Goal: Task Accomplishment & Management: Manage account settings

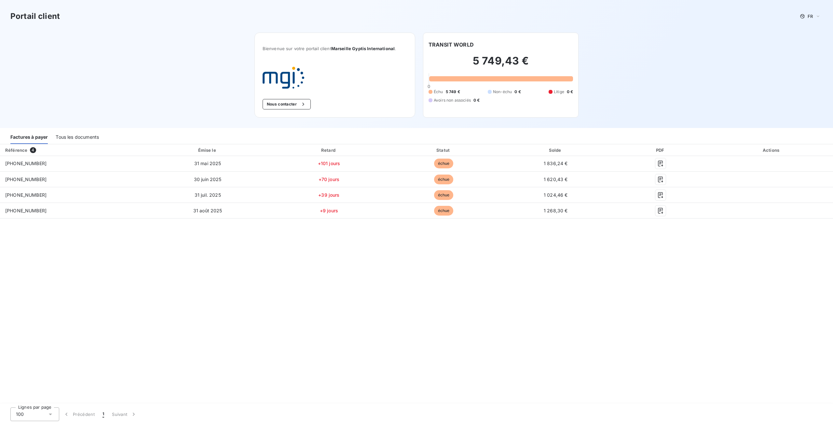
click at [75, 137] on div "Tous les documents" at bounding box center [77, 137] width 43 height 14
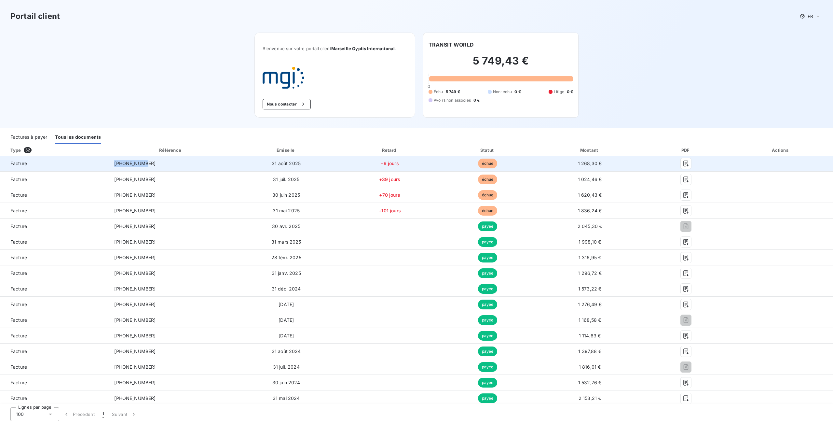
drag, startPoint x: 145, startPoint y: 162, endPoint x: 114, endPoint y: 161, distance: 31.6
click at [114, 162] on td "[PHONE_NUMBER]" at bounding box center [170, 164] width 123 height 16
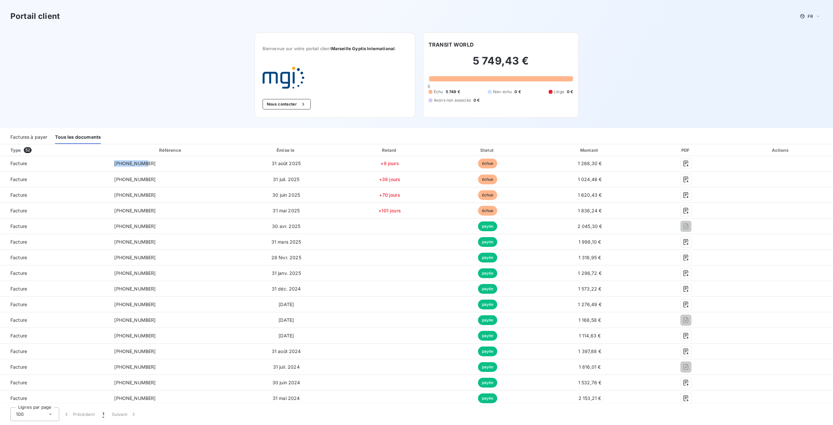
copy span "[PHONE_NUMBER]"
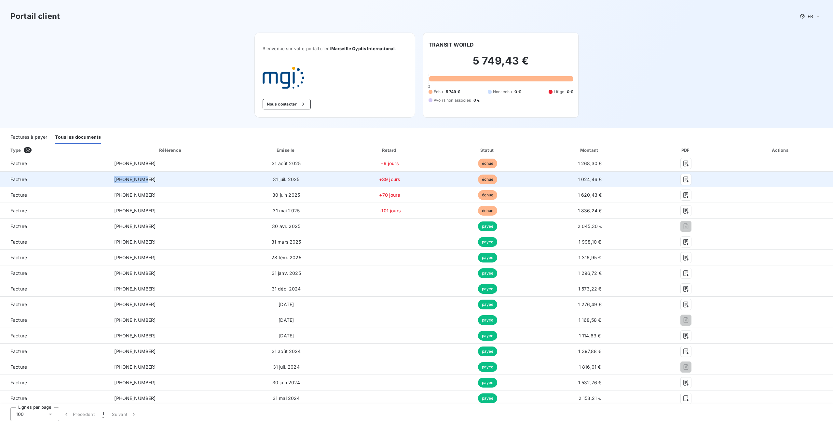
drag, startPoint x: 144, startPoint y: 178, endPoint x: 115, endPoint y: 178, distance: 29.0
click at [115, 178] on td "[PHONE_NUMBER]" at bounding box center [170, 180] width 123 height 16
copy span "[PHONE_NUMBER]"
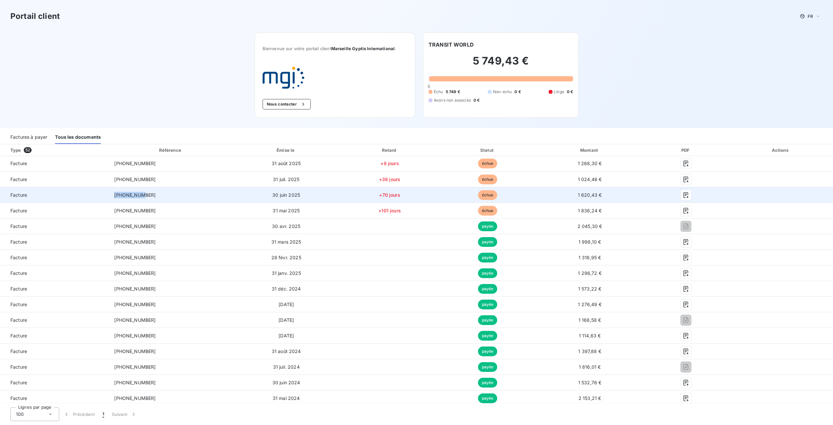
drag, startPoint x: 143, startPoint y: 193, endPoint x: 113, endPoint y: 190, distance: 30.4
click at [113, 190] on td "[PHONE_NUMBER]" at bounding box center [170, 195] width 123 height 16
click at [129, 196] on span "[PHONE_NUMBER]" at bounding box center [134, 195] width 41 height 6
drag, startPoint x: 150, startPoint y: 195, endPoint x: 115, endPoint y: 193, distance: 35.2
click at [115, 193] on td "[PHONE_NUMBER]" at bounding box center [170, 195] width 123 height 16
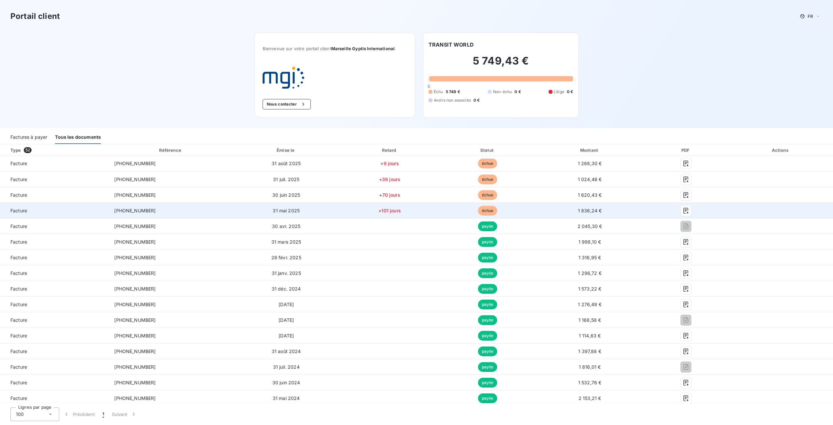
click at [147, 209] on td "[PHONE_NUMBER]" at bounding box center [170, 211] width 123 height 16
drag, startPoint x: 146, startPoint y: 212, endPoint x: 115, endPoint y: 212, distance: 31.3
click at [115, 212] on td "[PHONE_NUMBER]" at bounding box center [170, 211] width 123 height 16
copy span "[PHONE_NUMBER]"
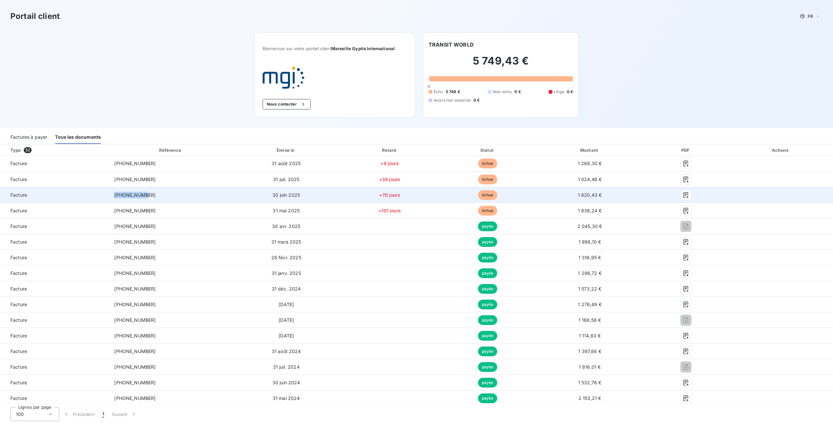
drag, startPoint x: 146, startPoint y: 193, endPoint x: 116, endPoint y: 196, distance: 30.7
click at [116, 196] on td "[PHONE_NUMBER]" at bounding box center [170, 195] width 123 height 16
copy span "[PHONE_NUMBER]"
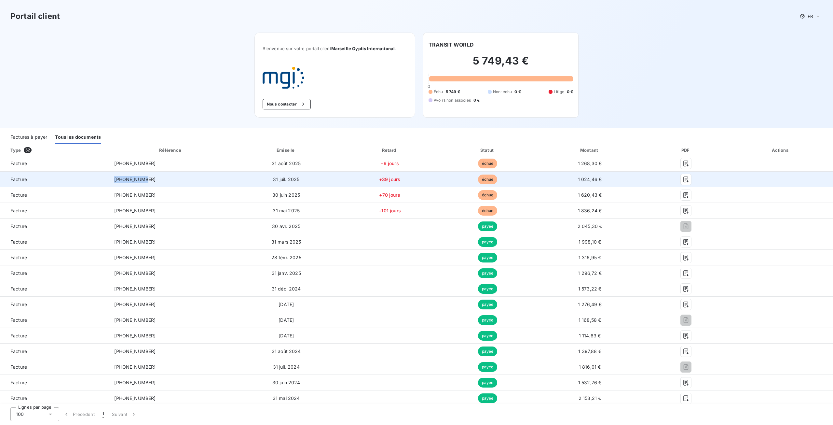
drag, startPoint x: 146, startPoint y: 180, endPoint x: 113, endPoint y: 179, distance: 33.9
click at [113, 179] on td "[PHONE_NUMBER]" at bounding box center [170, 180] width 123 height 16
copy span "[PHONE_NUMBER]"
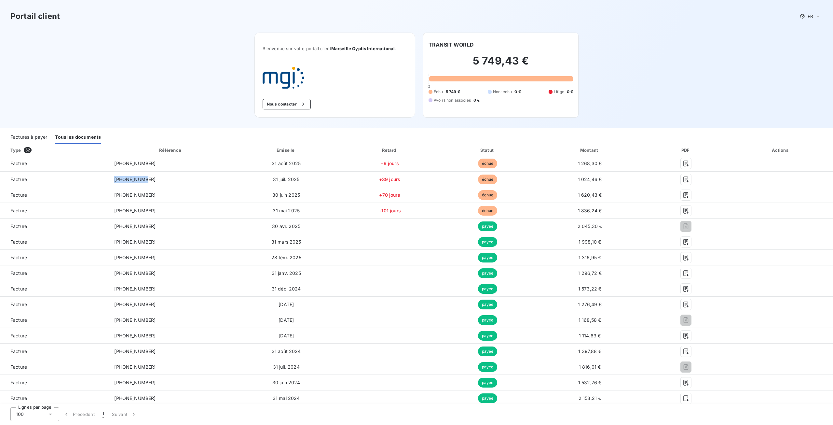
click at [90, 135] on div "Tous les documents" at bounding box center [78, 137] width 46 height 14
click at [37, 132] on div "Factures à payer" at bounding box center [28, 137] width 37 height 14
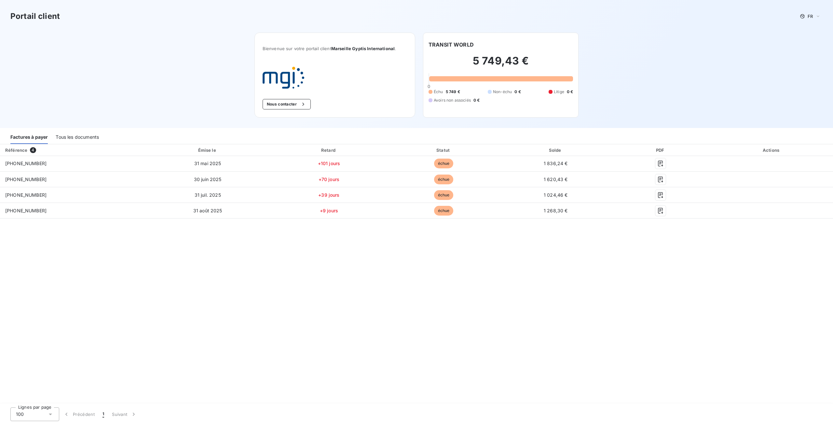
click at [80, 134] on div "Tous les documents" at bounding box center [77, 137] width 43 height 14
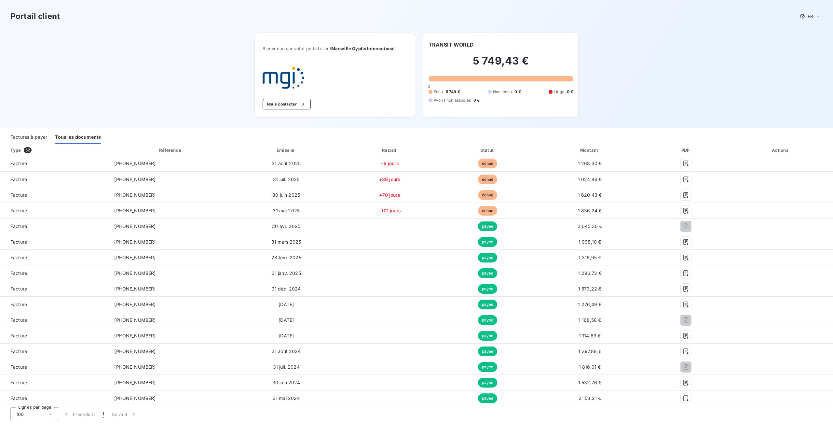
click at [24, 136] on div "Factures à payer" at bounding box center [28, 137] width 37 height 14
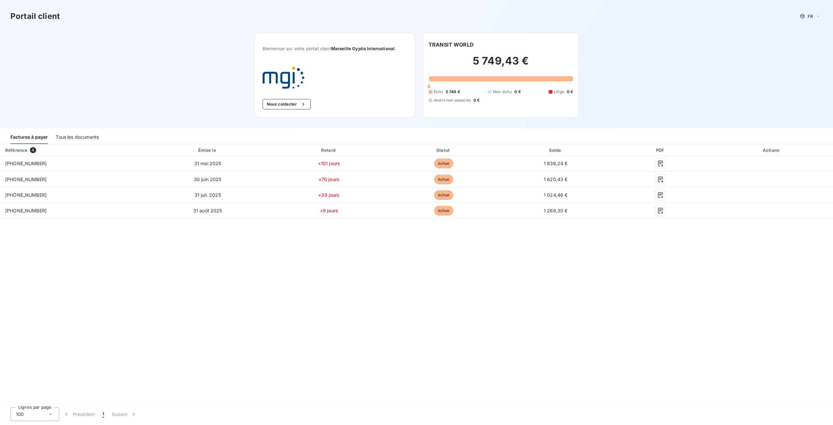
click at [89, 137] on div "Tous les documents" at bounding box center [77, 137] width 43 height 14
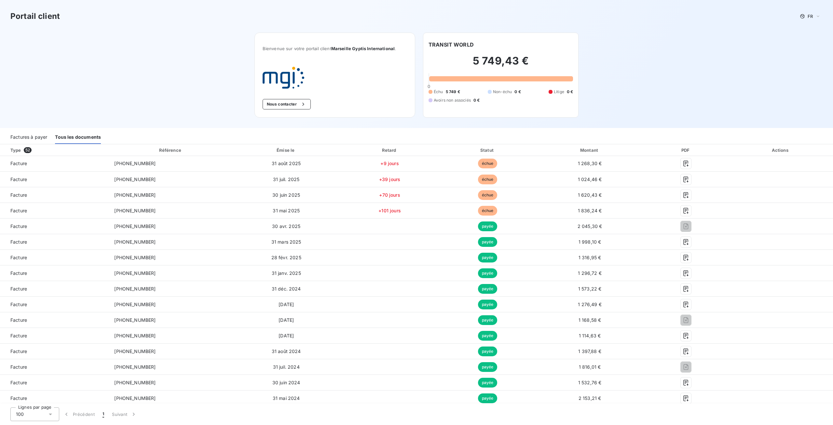
click at [32, 136] on div "Factures à payer" at bounding box center [28, 137] width 37 height 14
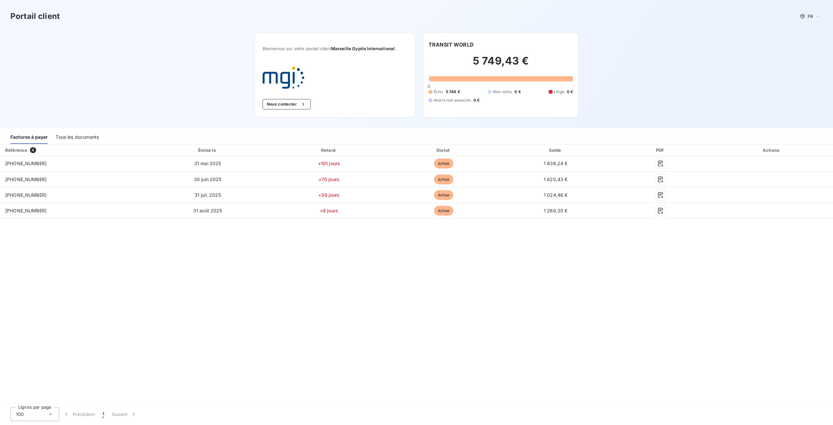
click at [76, 140] on div "Tous les documents" at bounding box center [77, 137] width 43 height 14
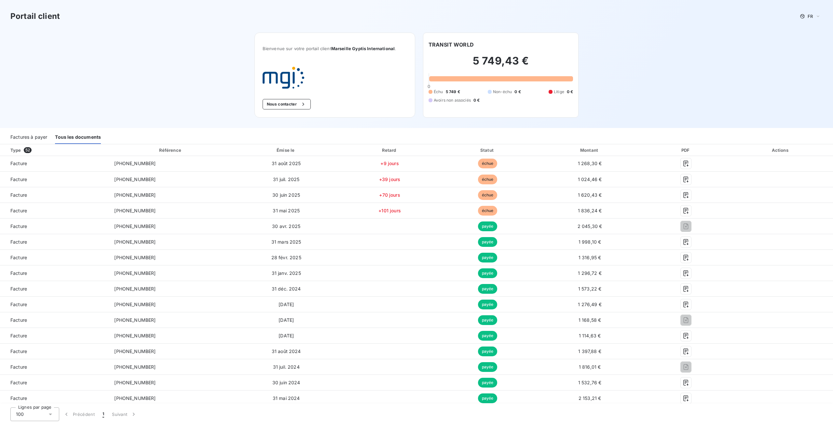
click at [29, 135] on div "Factures à payer" at bounding box center [28, 137] width 37 height 14
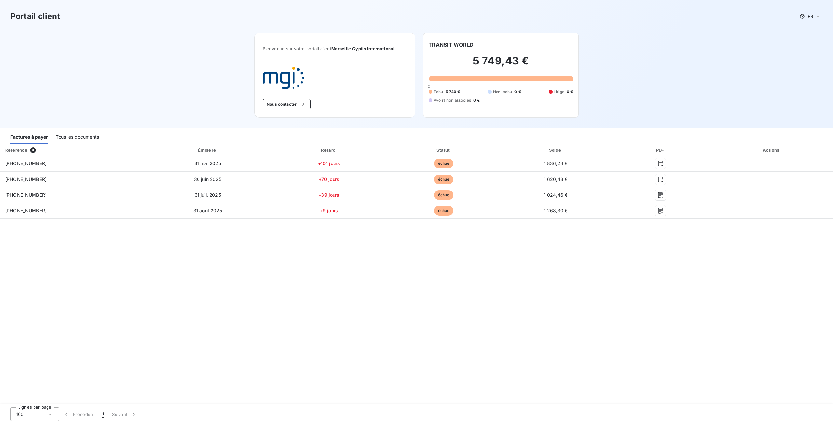
click at [89, 138] on div "Tous les documents" at bounding box center [77, 137] width 43 height 14
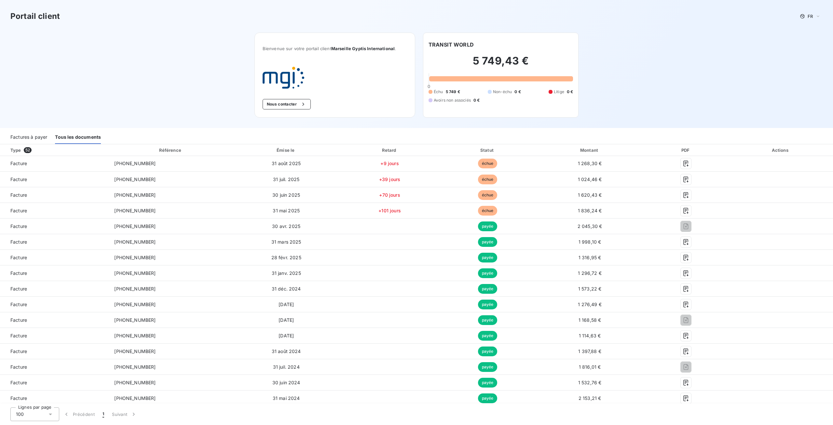
click at [24, 136] on div "Factures à payer" at bounding box center [28, 137] width 37 height 14
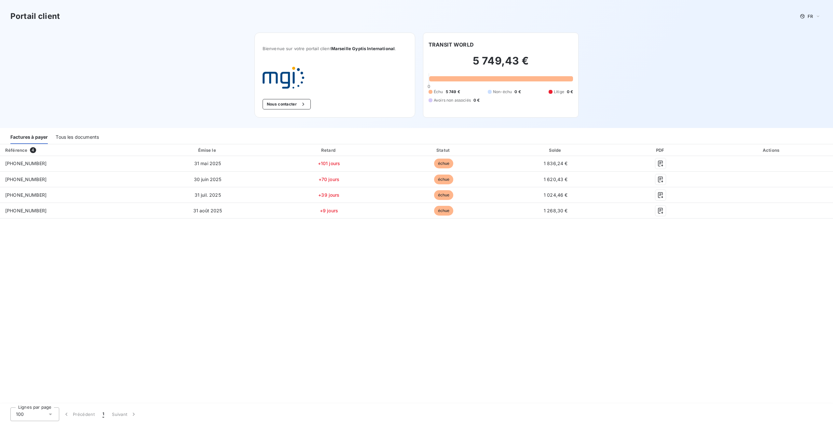
click at [774, 152] on div "Actions" at bounding box center [772, 150] width 120 height 7
click at [75, 138] on div "Tous les documents" at bounding box center [77, 137] width 43 height 14
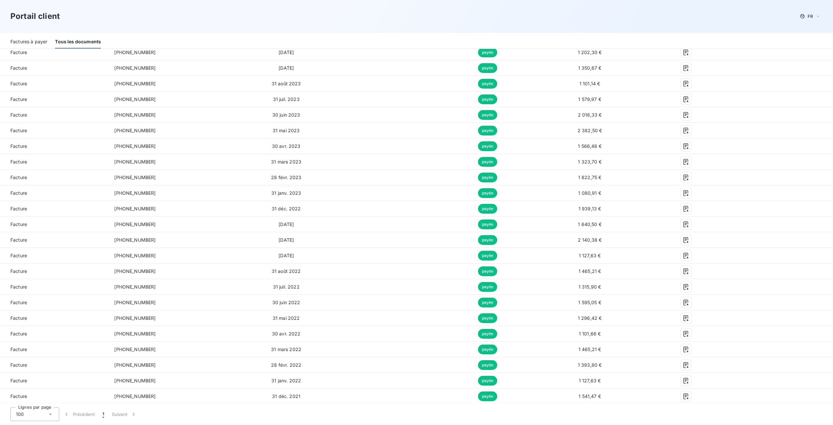
scroll to position [553, 0]
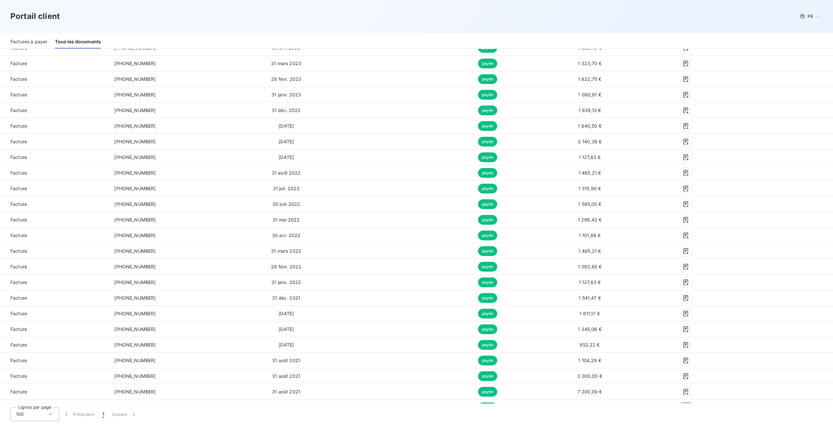
click at [55, 412] on div "100" at bounding box center [34, 414] width 49 height 14
click at [35, 377] on li "25" at bounding box center [34, 377] width 49 height 12
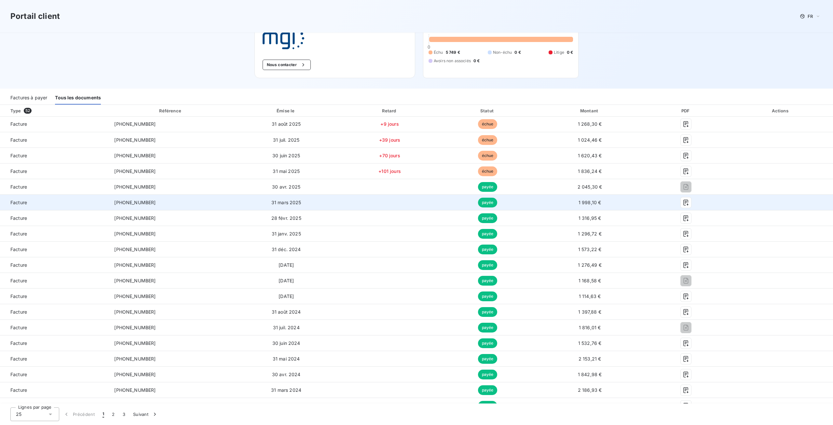
scroll to position [0, 0]
